Goal: Task Accomplishment & Management: Use online tool/utility

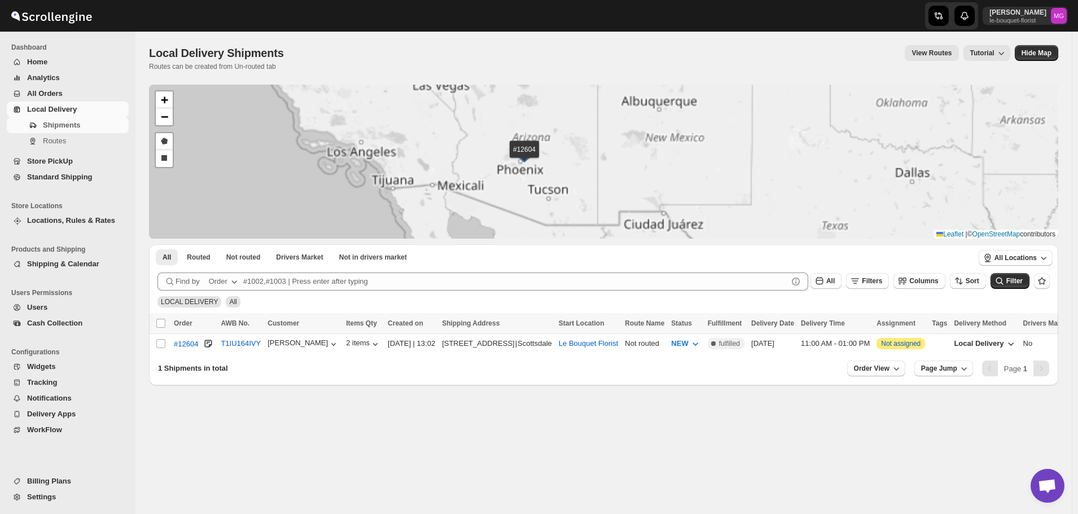
drag, startPoint x: 600, startPoint y: 160, endPoint x: 621, endPoint y: 173, distance: 24.6
click at [620, 172] on div "#12604 + − Draw a polygon Draw a rectangle Leaflet | © OpenStreetMap contributo…" at bounding box center [603, 162] width 909 height 154
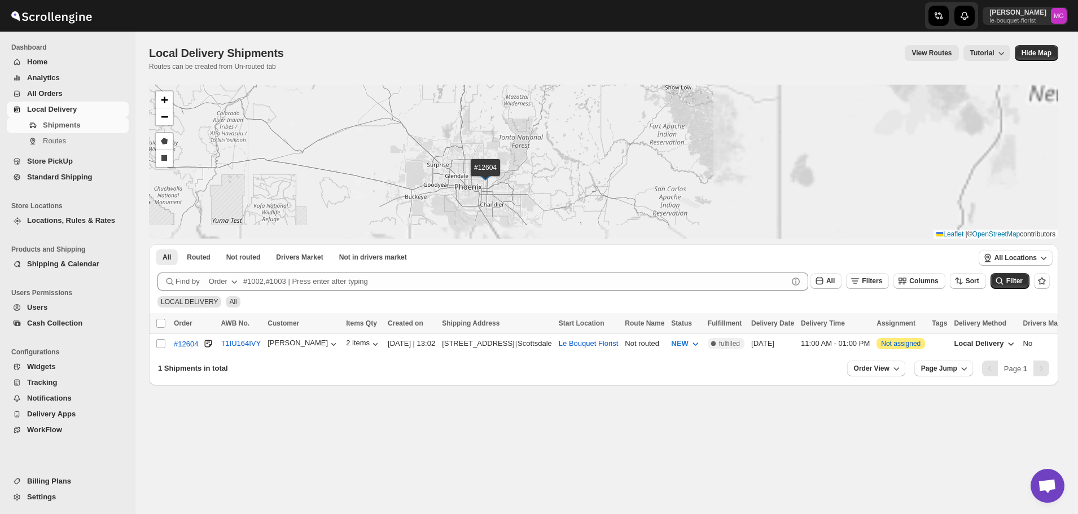
drag, startPoint x: 543, startPoint y: 170, endPoint x: 587, endPoint y: 174, distance: 44.2
click at [587, 174] on div "#12604 + − Draw a polygon Draw a rectangle Leaflet | © OpenStreetMap contributo…" at bounding box center [603, 162] width 909 height 154
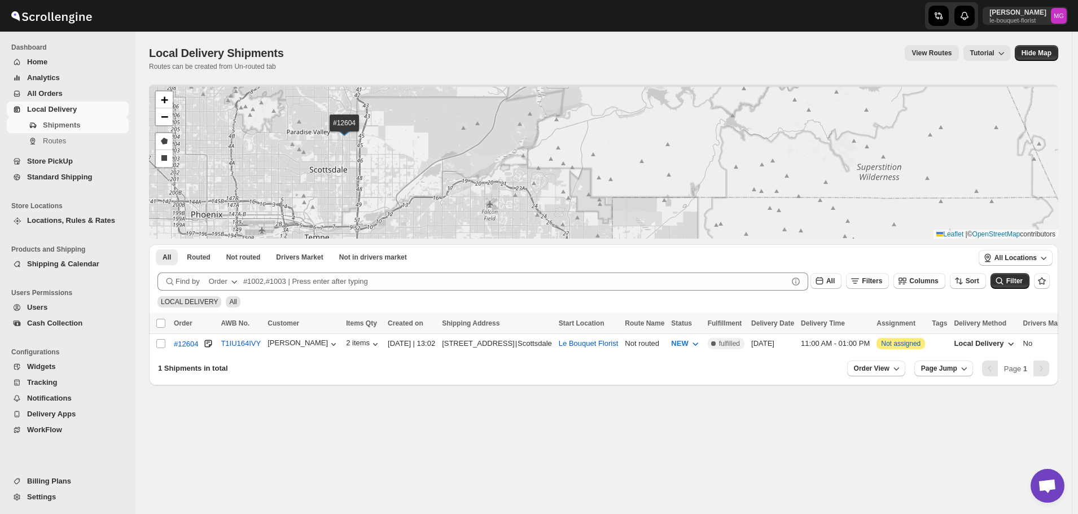
drag, startPoint x: 368, startPoint y: 124, endPoint x: 431, endPoint y: 178, distance: 82.8
click at [453, 184] on div "#12604 + − Draw a polygon Draw a rectangle Leaflet | © OpenStreetMap contributo…" at bounding box center [603, 162] width 909 height 154
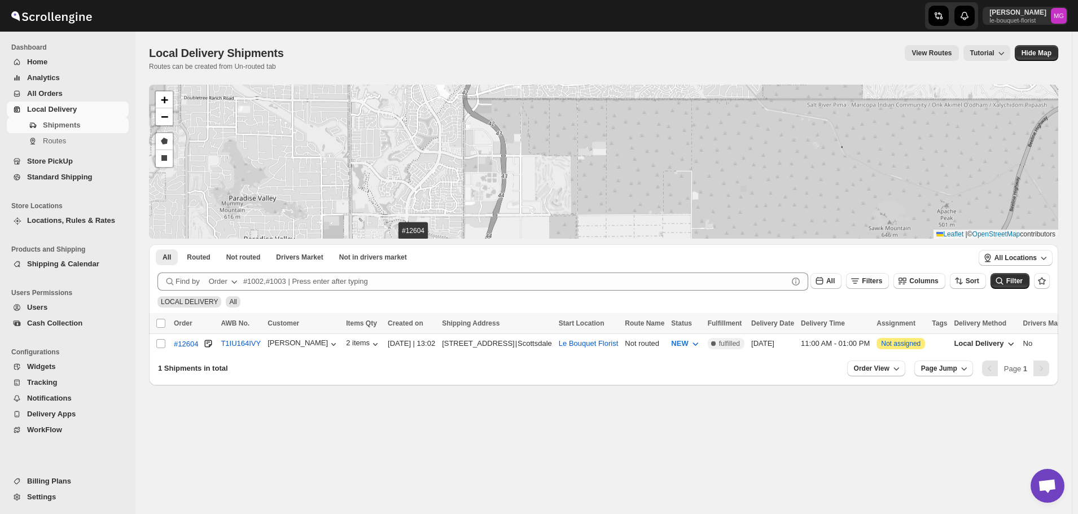
drag, startPoint x: 413, startPoint y: 151, endPoint x: 459, endPoint y: 212, distance: 77.0
click at [459, 212] on div "#12604 + − Draw a polygon Draw a rectangle Leaflet | © OpenStreetMap contributo…" at bounding box center [603, 162] width 909 height 154
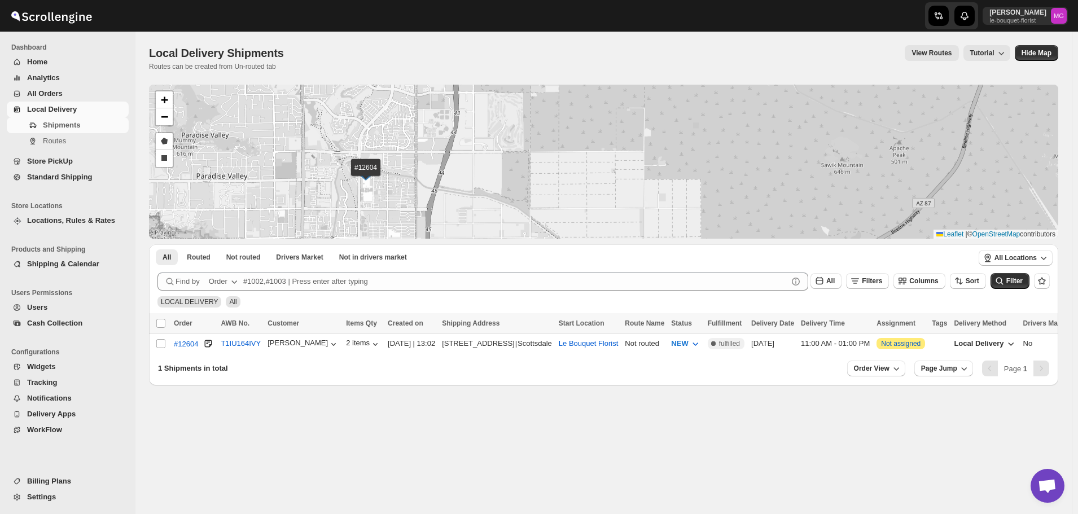
drag, startPoint x: 476, startPoint y: 137, endPoint x: 428, endPoint y: 72, distance: 80.3
click at [428, 72] on div "Local Delivery Shipments. This page is ready Local Delivery Shipments Routes ca…" at bounding box center [603, 209] width 936 height 354
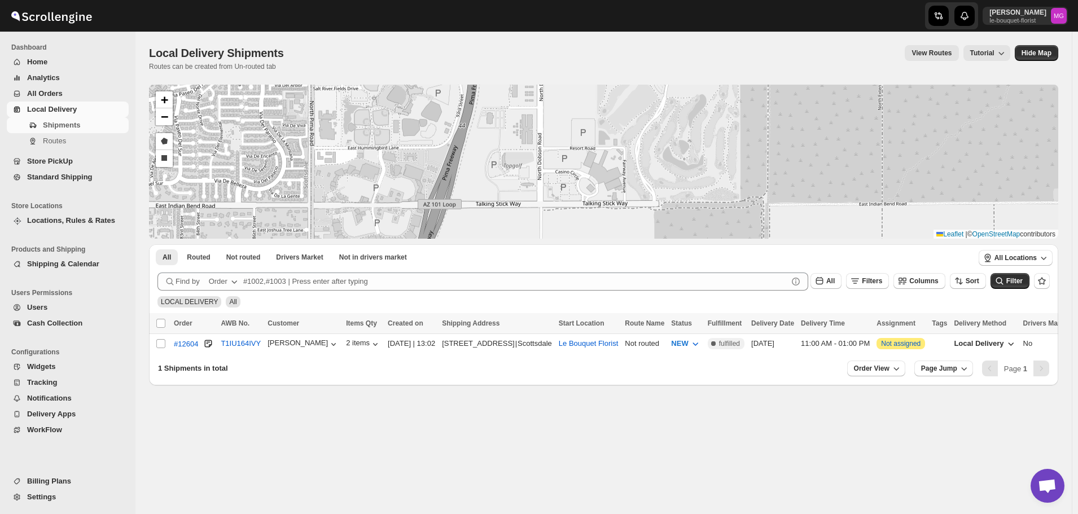
drag, startPoint x: 327, startPoint y: 165, endPoint x: 422, endPoint y: 95, distance: 117.4
click at [422, 95] on div "#12604 + − Draw a polygon Draw a rectangle Leaflet | © OpenStreetMap contributo…" at bounding box center [603, 162] width 909 height 154
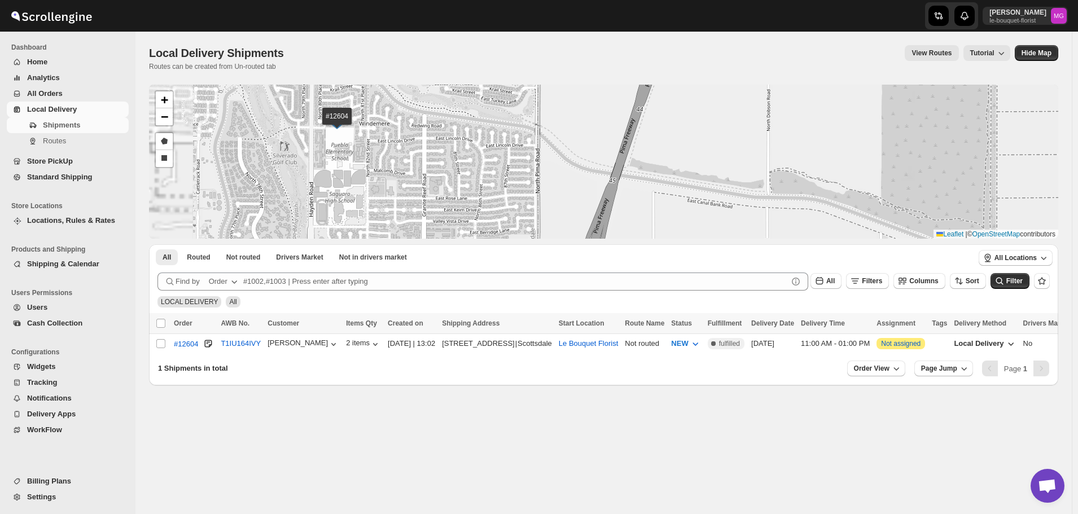
drag, startPoint x: 350, startPoint y: 138, endPoint x: 374, endPoint y: 166, distance: 36.4
click at [374, 166] on div "#12604 + − Draw a polygon Draw a rectangle Leaflet | © OpenStreetMap contributo…" at bounding box center [603, 162] width 909 height 154
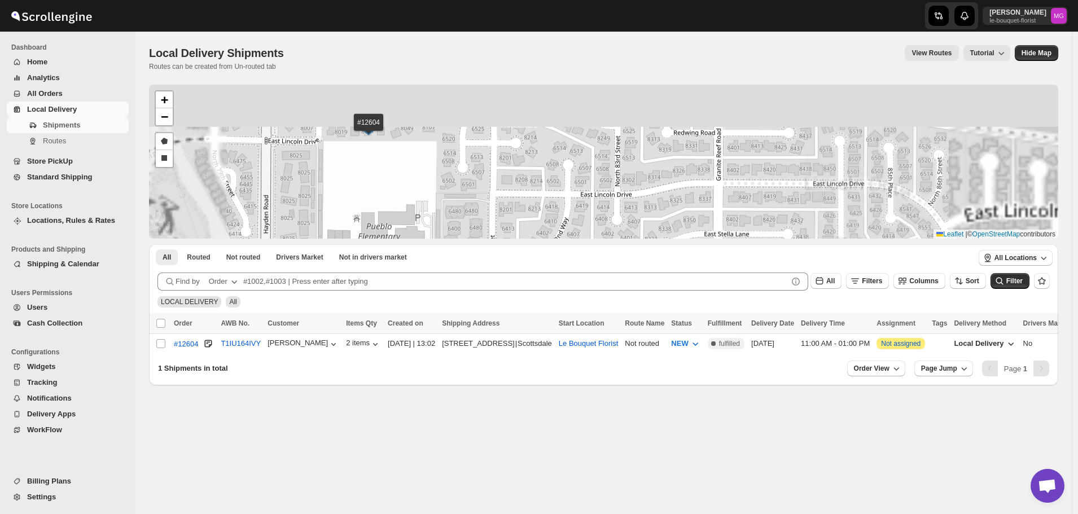
drag, startPoint x: 309, startPoint y: 120, endPoint x: 396, endPoint y: 189, distance: 110.4
click at [395, 189] on div "#12604 + − Draw a polygon Draw a rectangle Leaflet | © OpenStreetMap contributo…" at bounding box center [603, 162] width 909 height 154
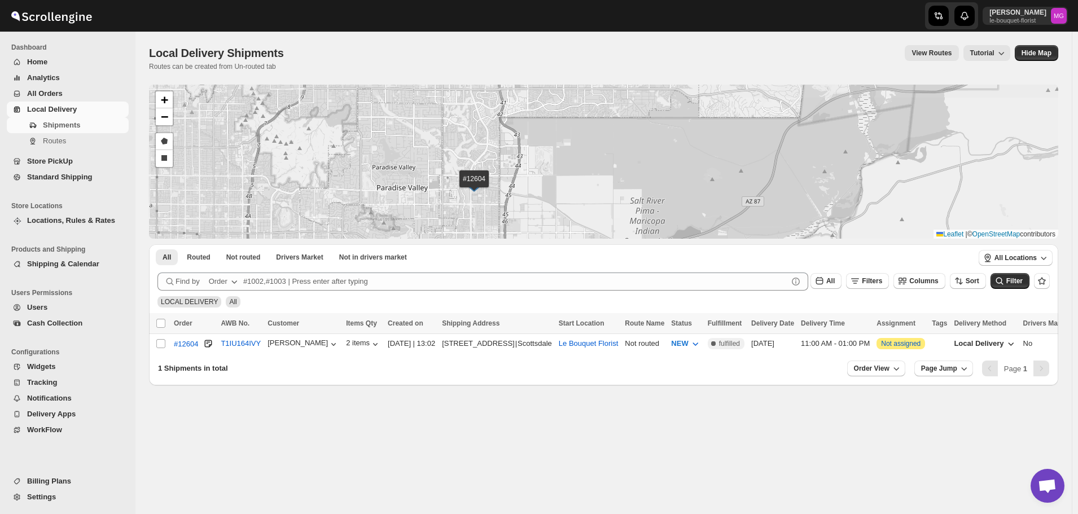
drag, startPoint x: 542, startPoint y: 194, endPoint x: 571, endPoint y: 181, distance: 31.3
click at [581, 185] on div "#12604 + − Draw a polygon Draw a rectangle Leaflet | © OpenStreetMap contributo…" at bounding box center [603, 162] width 909 height 154
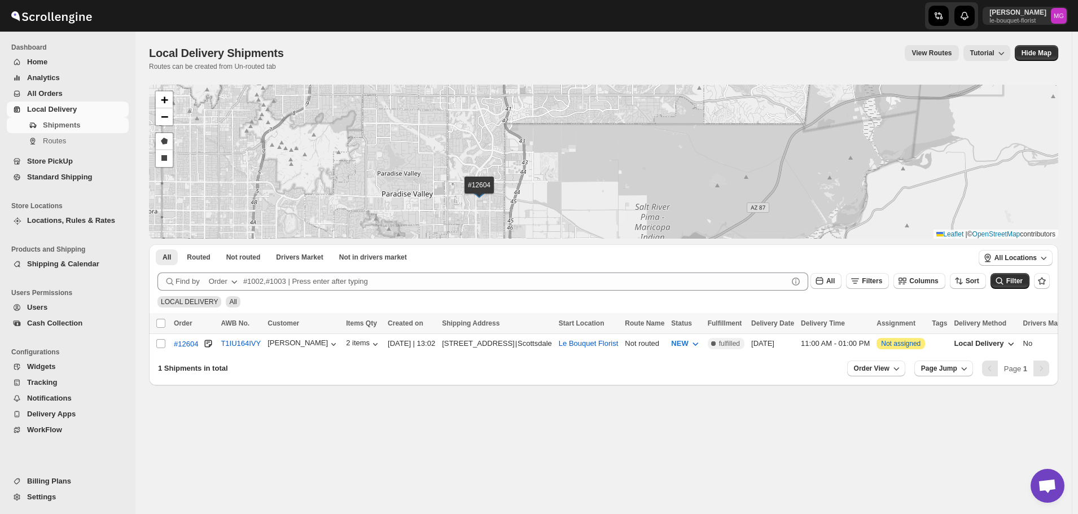
drag, startPoint x: 535, startPoint y: 150, endPoint x: 540, endPoint y: 154, distance: 6.8
click at [540, 154] on div "#12604 + − Draw a polygon Draw a rectangle Leaflet | © OpenStreetMap contributo…" at bounding box center [603, 162] width 909 height 154
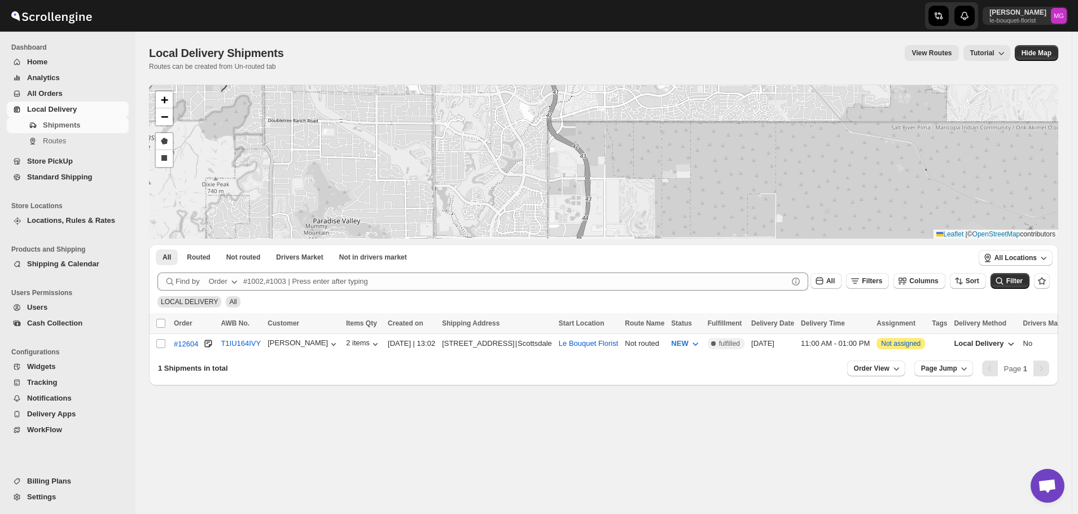
click at [492, 134] on div "#12604 + − Draw a polygon Draw a rectangle Leaflet | © OpenStreetMap contributo…" at bounding box center [603, 162] width 909 height 154
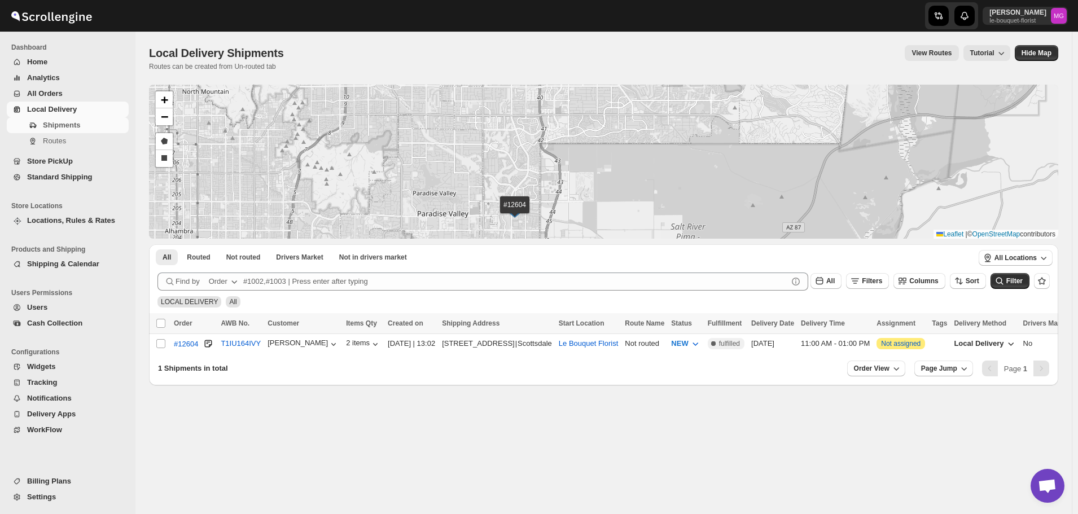
drag, startPoint x: 541, startPoint y: 164, endPoint x: 538, endPoint y: 157, distance: 7.3
click at [538, 157] on div "#12604 + − Draw a polygon Draw a rectangle Leaflet | © OpenStreetMap contributo…" at bounding box center [603, 162] width 909 height 154
